Goal: Transaction & Acquisition: Purchase product/service

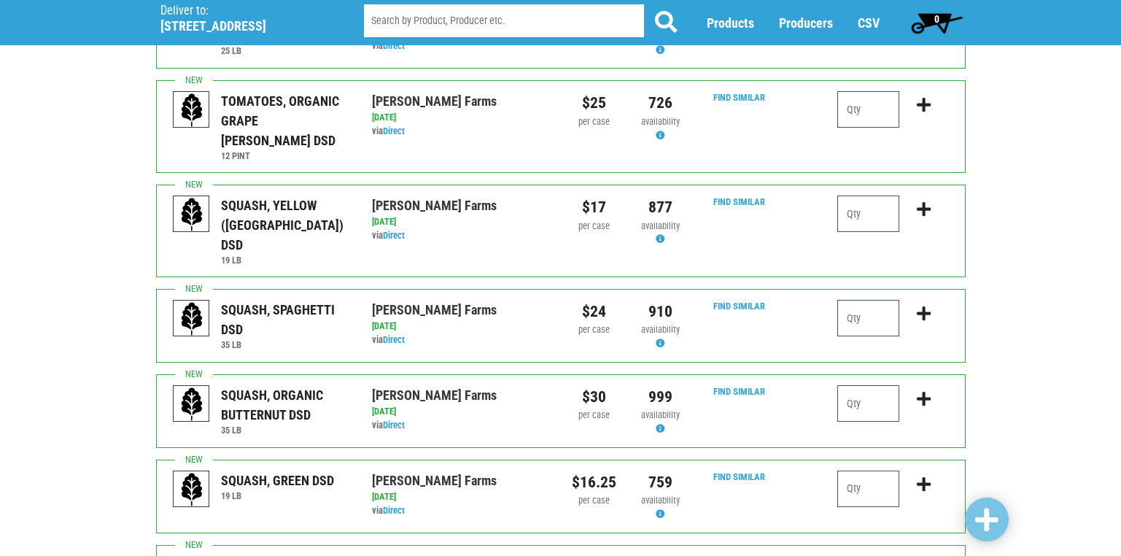
scroll to position [802, 0]
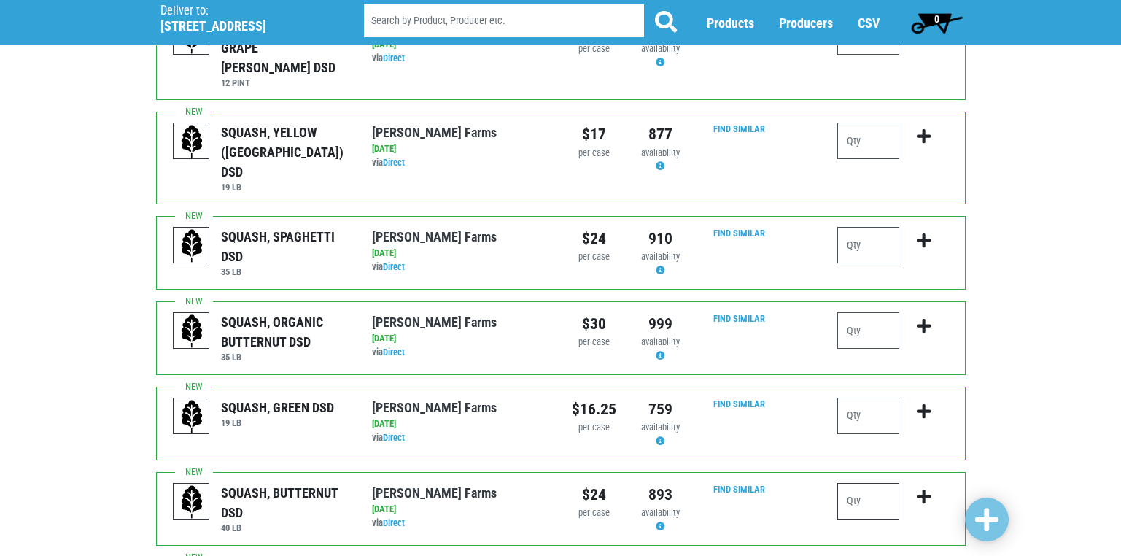
click at [860, 483] on input "number" at bounding box center [868, 501] width 62 height 36
click at [861, 483] on input "number" at bounding box center [868, 501] width 62 height 36
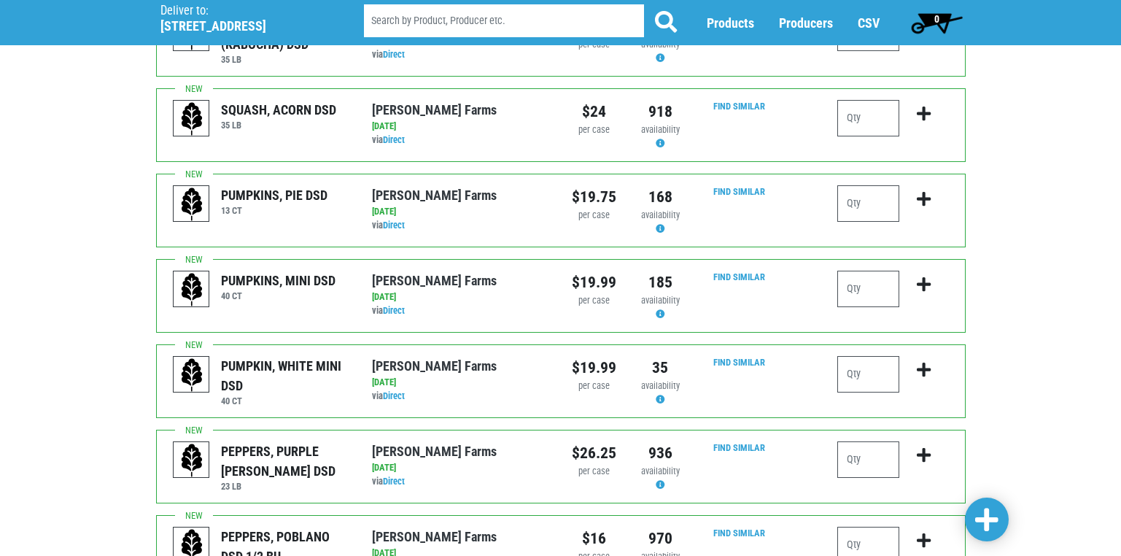
scroll to position [1386, 0]
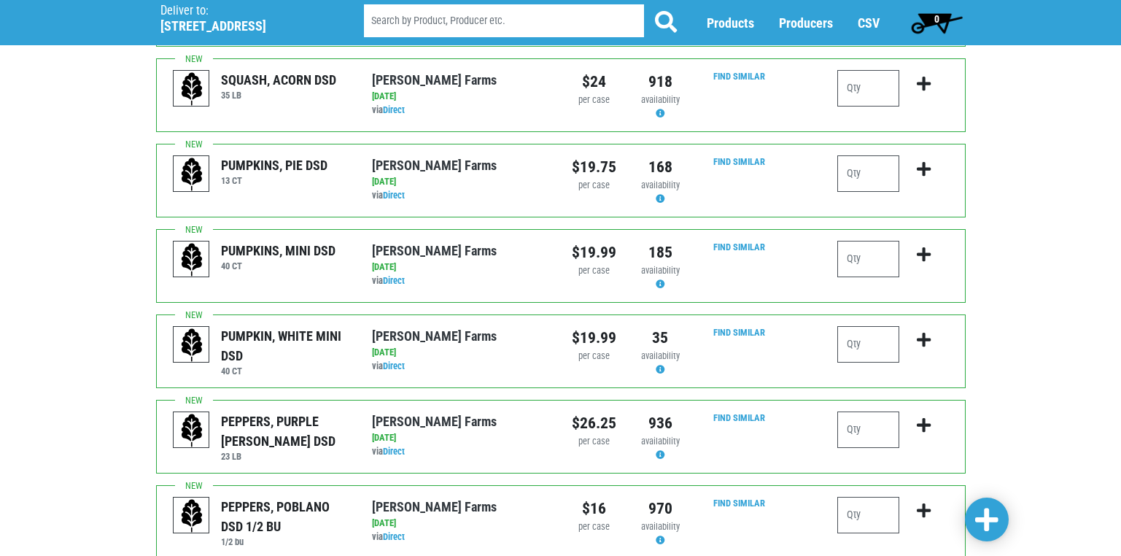
type input "3"
click at [850, 411] on input "number" at bounding box center [868, 429] width 62 height 36
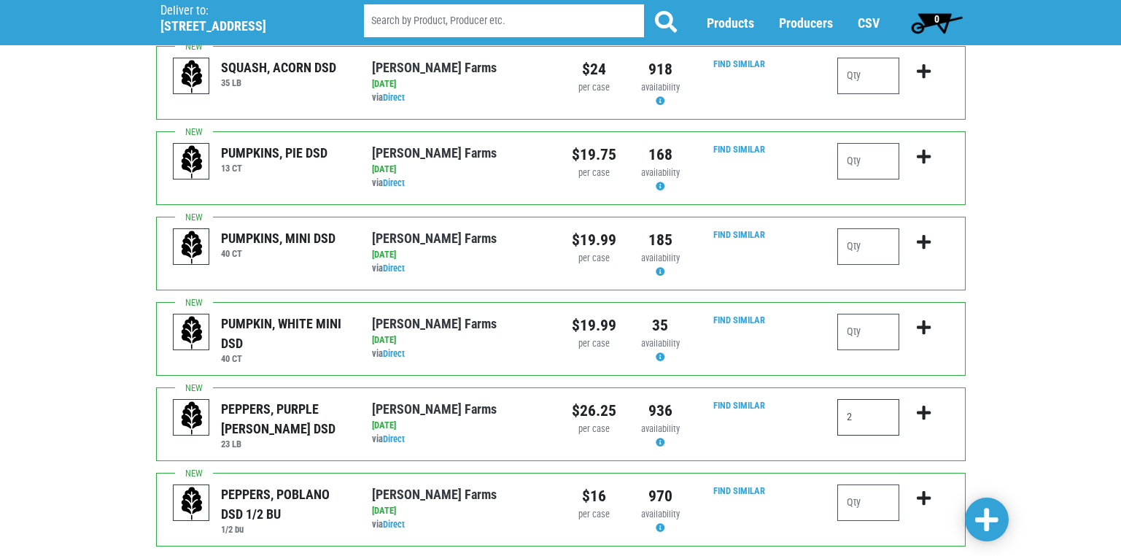
scroll to position [1424, 0]
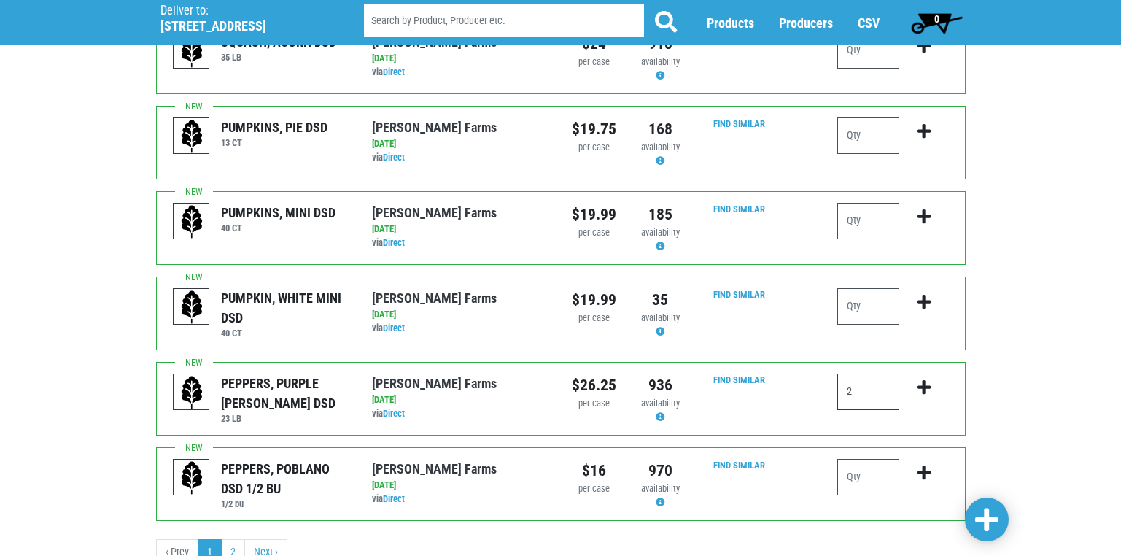
type input "2"
click at [982, 518] on span at bounding box center [986, 520] width 23 height 26
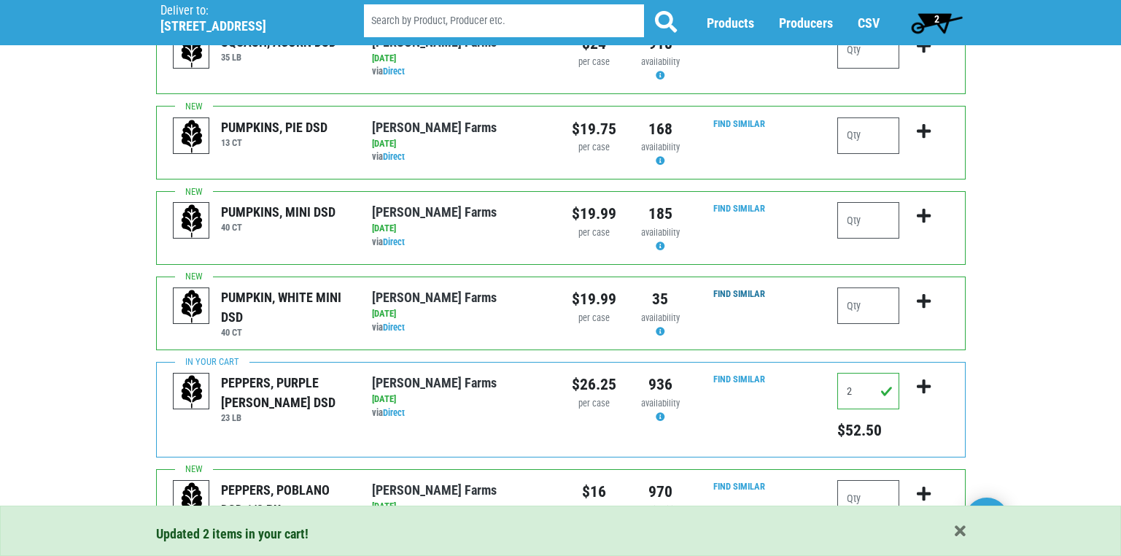
scroll to position [1467, 0]
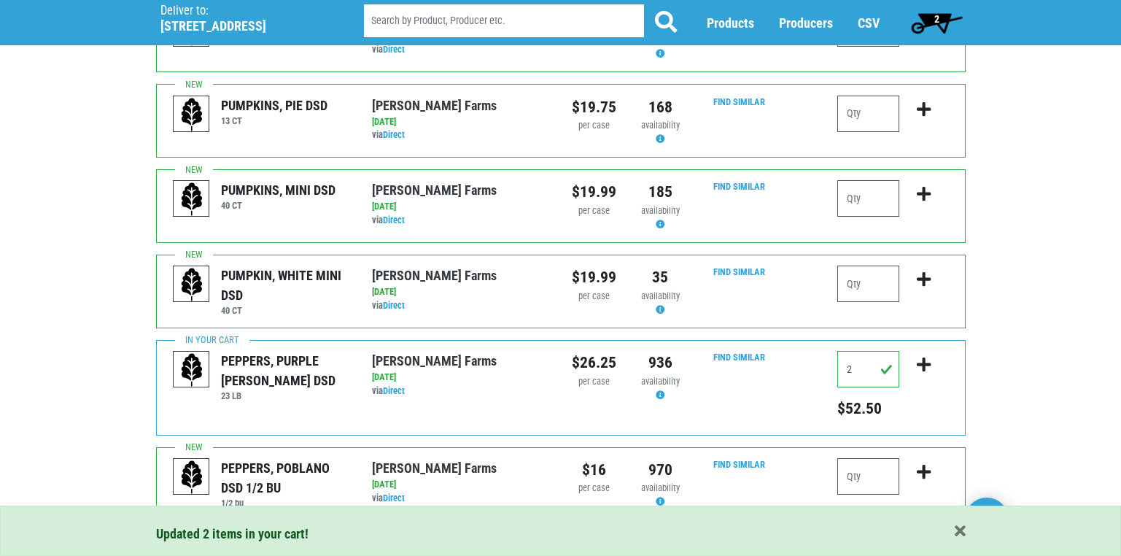
click at [235, 539] on link "2" at bounding box center [233, 552] width 24 height 26
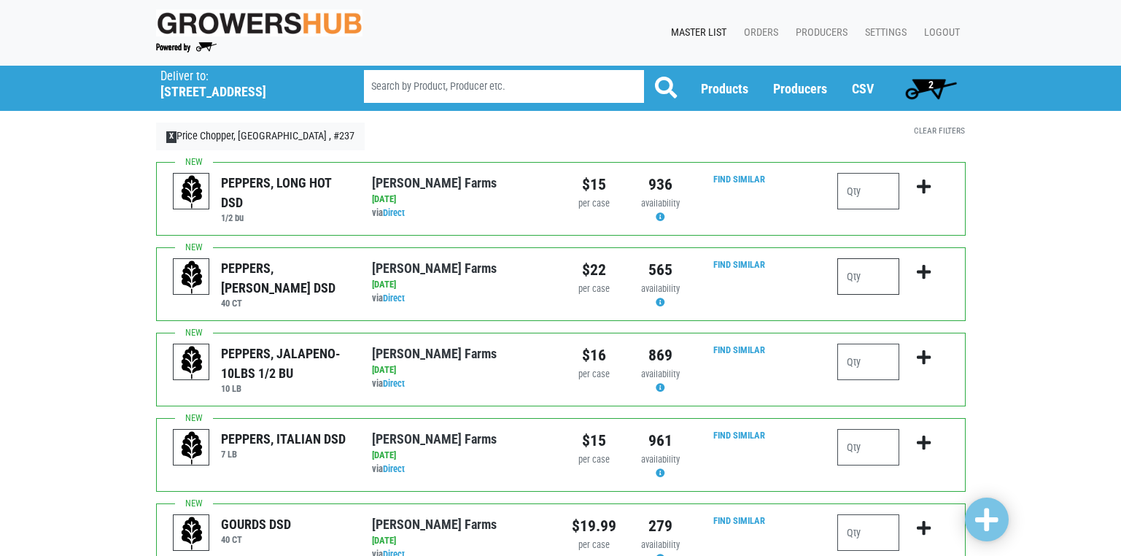
click at [856, 282] on input "number" at bounding box center [868, 276] width 62 height 36
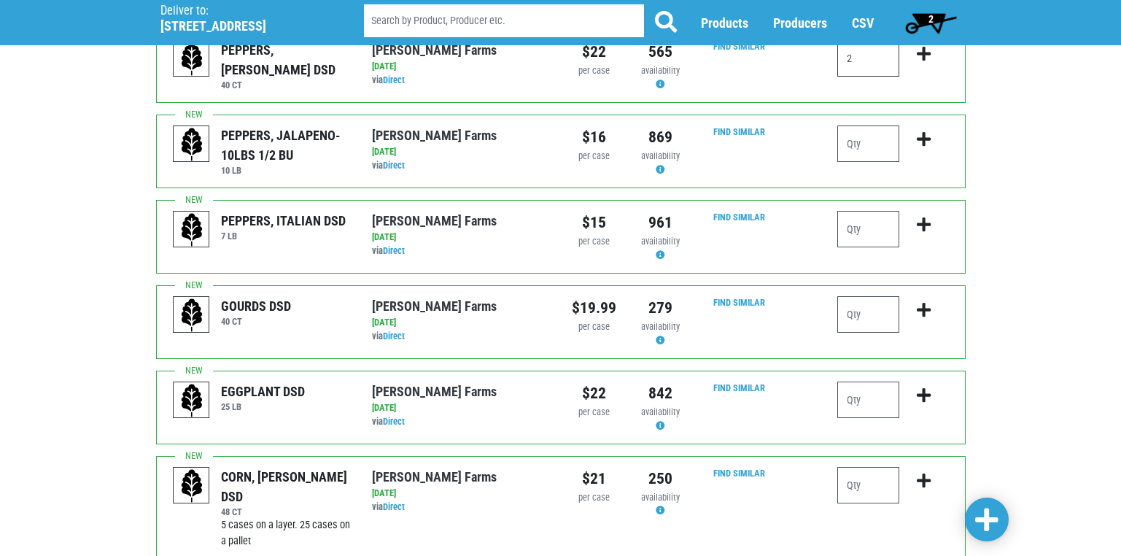
scroll to position [219, 0]
type input "2"
click at [861, 397] on input "number" at bounding box center [868, 399] width 62 height 36
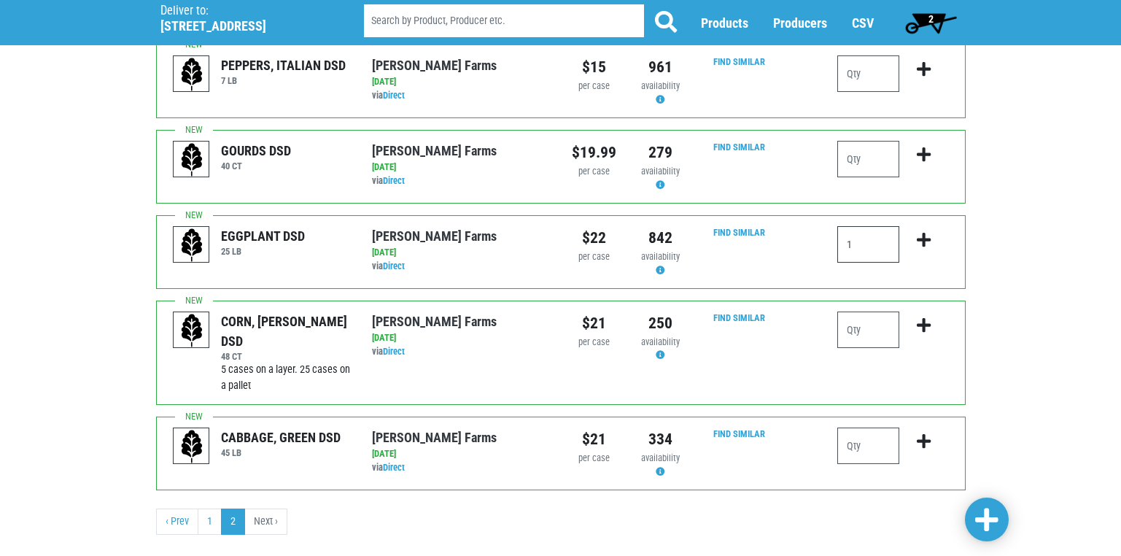
scroll to position [400, 0]
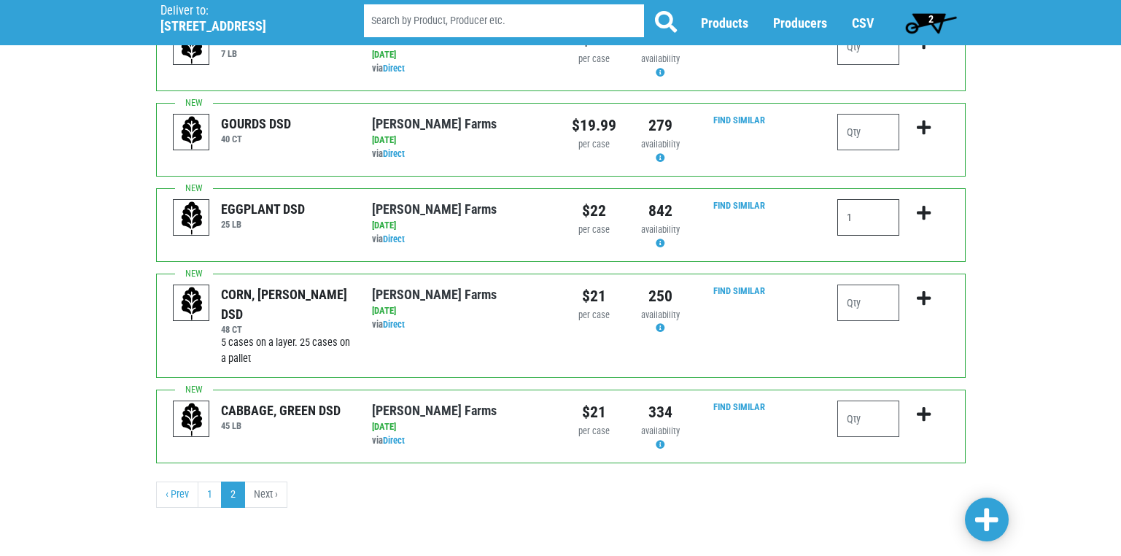
type input "1"
click at [857, 419] on input "number" at bounding box center [868, 418] width 62 height 36
type input "1"
click at [996, 515] on span at bounding box center [986, 520] width 23 height 26
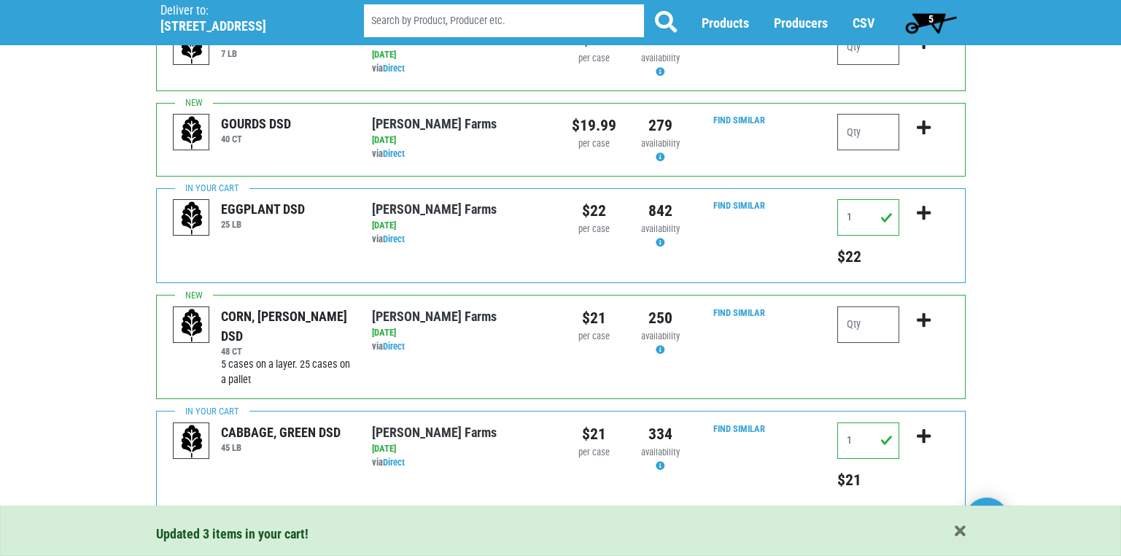
click at [931, 18] on span "5" at bounding box center [930, 19] width 5 height 12
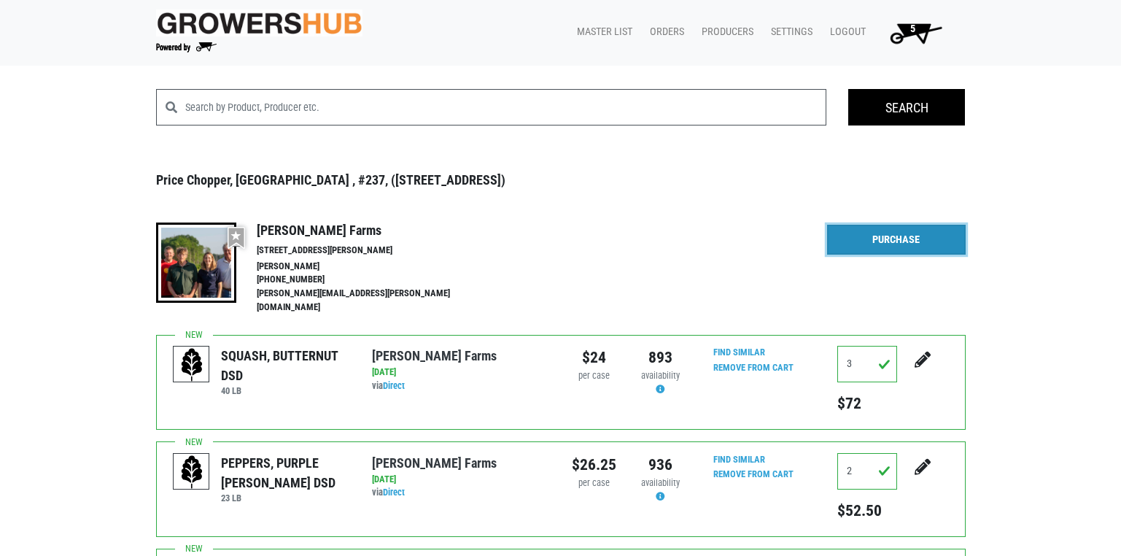
click at [899, 238] on link "Purchase" at bounding box center [896, 240] width 139 height 31
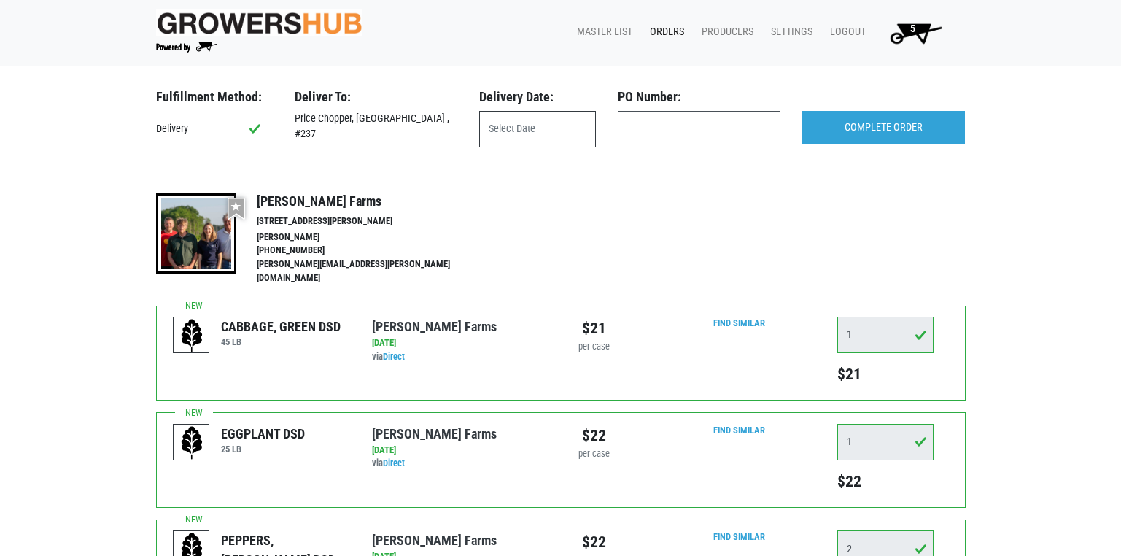
click at [586, 133] on input "text" at bounding box center [537, 129] width 117 height 36
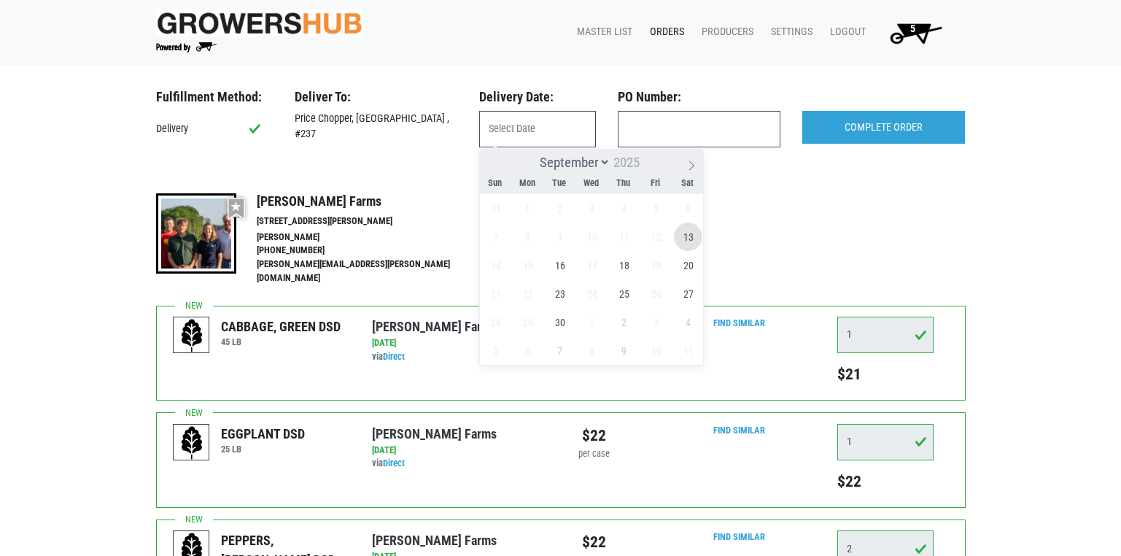
click at [687, 238] on span "13" at bounding box center [688, 236] width 28 height 28
type input "[DATE]"
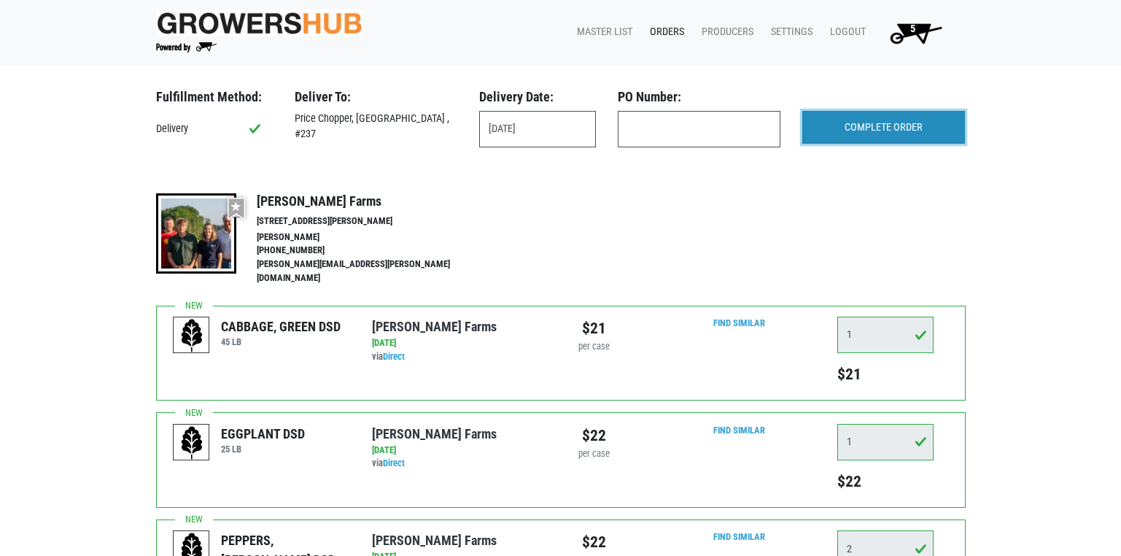
click at [850, 131] on input "COMPLETE ORDER" at bounding box center [883, 128] width 163 height 34
